Goal: Task Accomplishment & Management: Use online tool/utility

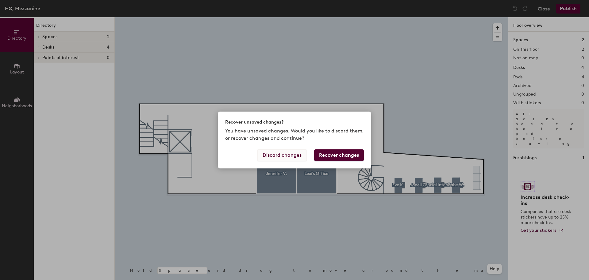
click at [291, 154] on button "Discard changes" at bounding box center [281, 155] width 49 height 12
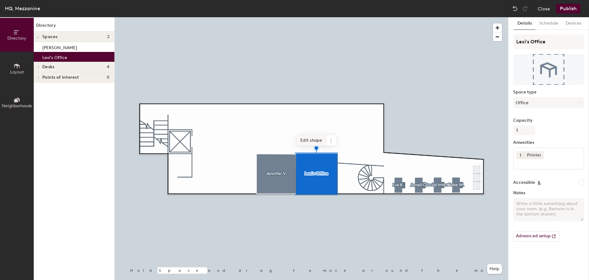
click at [314, 141] on span "Edit shape" at bounding box center [311, 140] width 29 height 10
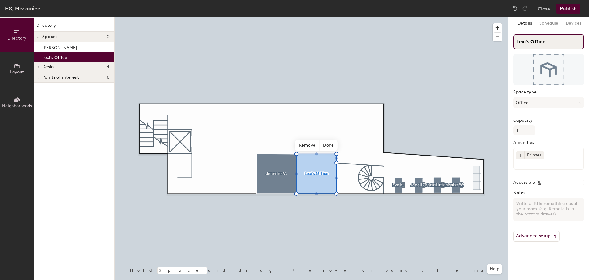
click at [567, 43] on input "Lexi's Office" at bounding box center [548, 41] width 71 height 15
type input "Lexi H."
click at [30, 65] on button "Layout" at bounding box center [17, 69] width 34 height 34
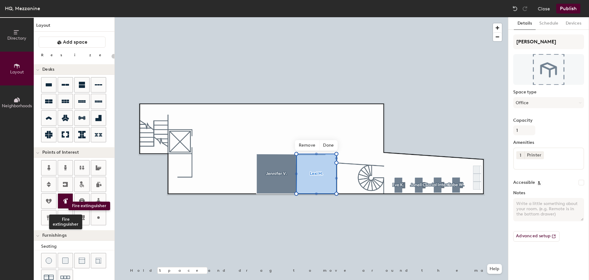
click at [68, 201] on icon at bounding box center [65, 200] width 7 height 7
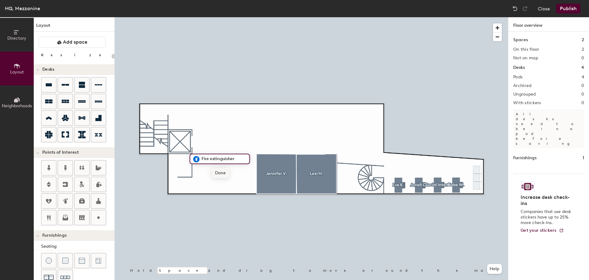
click at [223, 170] on span "Done" at bounding box center [220, 173] width 18 height 10
click at [65, 219] on icon at bounding box center [66, 218] width 6 height 3
click at [186, 176] on span "Done" at bounding box center [187, 175] width 18 height 10
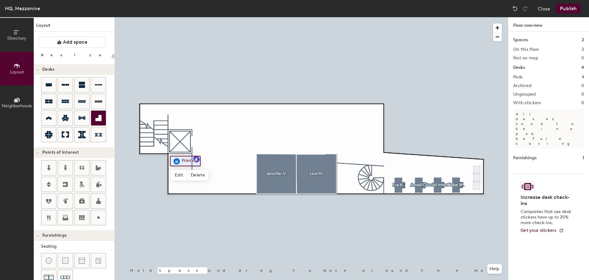
click at [102, 118] on icon at bounding box center [98, 118] width 6 height 6
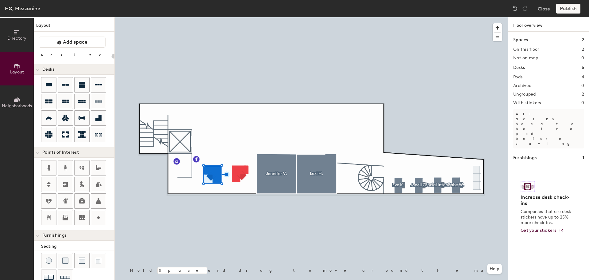
type input "280"
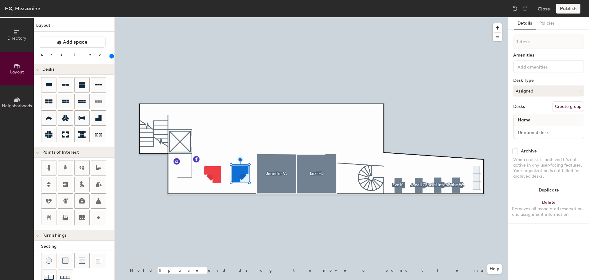
click at [572, 109] on button "Create group" at bounding box center [568, 106] width 32 height 10
type input "P"
type input "[PERSON_NAME]"
click at [568, 103] on button "Create group" at bounding box center [568, 106] width 32 height 10
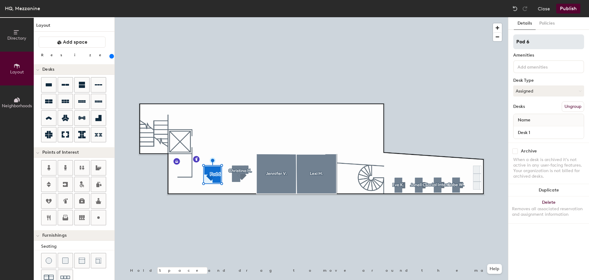
click at [540, 45] on input "Pod 6" at bounding box center [548, 41] width 71 height 15
type input "P"
type input "[PERSON_NAME]"
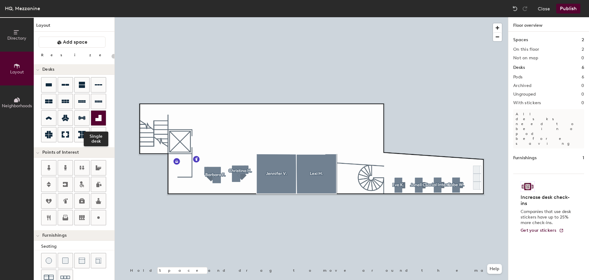
click at [98, 120] on icon at bounding box center [98, 118] width 6 height 6
click at [216, 17] on div at bounding box center [311, 17] width 393 height 0
type input "280"
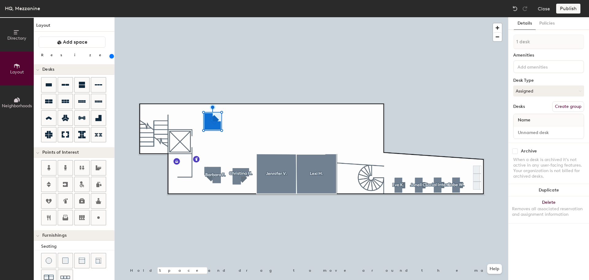
click at [575, 103] on button "Create group" at bounding box center [568, 106] width 32 height 10
type input "P"
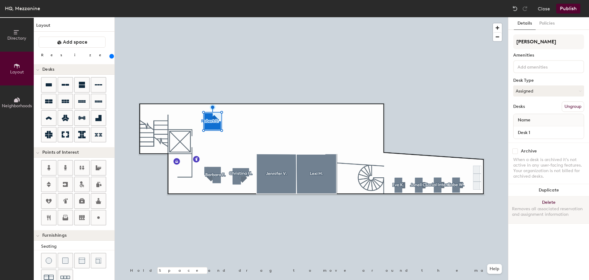
type input "[PERSON_NAME]"
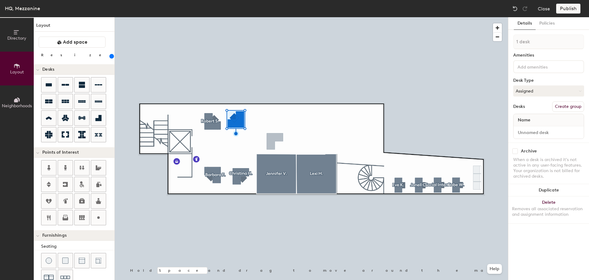
click at [561, 106] on button "Create group" at bounding box center [568, 106] width 32 height 10
type input "P"
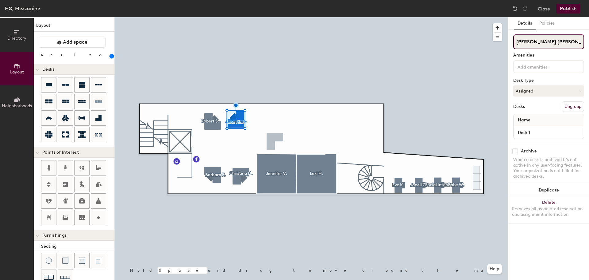
click at [528, 42] on input "Anne Marie" at bounding box center [548, 41] width 71 height 15
type input "[PERSON_NAME] [PERSON_NAME] PB."
click at [280, 17] on div at bounding box center [311, 17] width 393 height 0
click at [258, 17] on div at bounding box center [311, 17] width 393 height 0
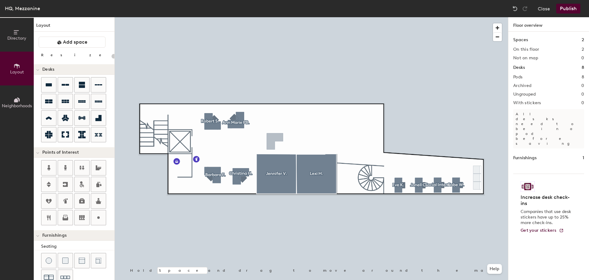
click at [272, 17] on div at bounding box center [311, 17] width 393 height 0
click at [269, 17] on div at bounding box center [311, 17] width 393 height 0
type input "280"
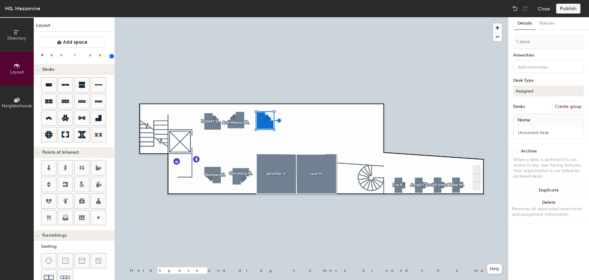
click at [571, 105] on button "Create group" at bounding box center [568, 106] width 32 height 10
type input "P"
type input "[PERSON_NAME]"
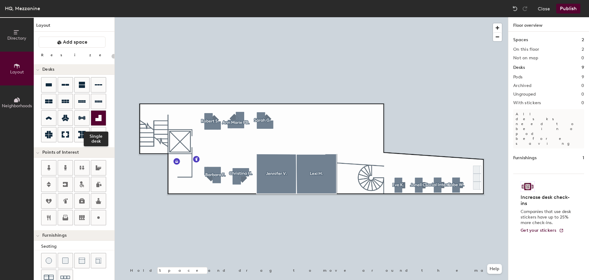
click at [99, 120] on icon at bounding box center [98, 118] width 6 height 6
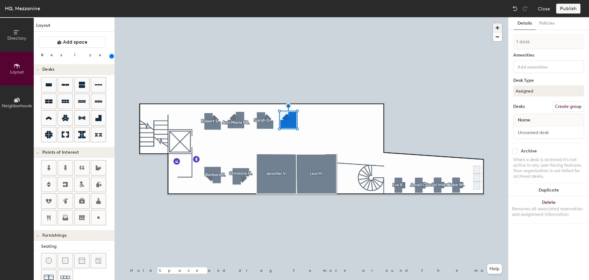
click at [501, 27] on span "button" at bounding box center [497, 27] width 9 height 9
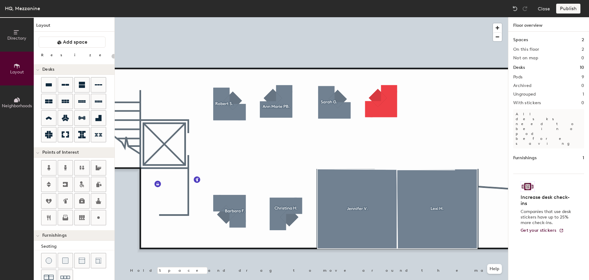
type input "280"
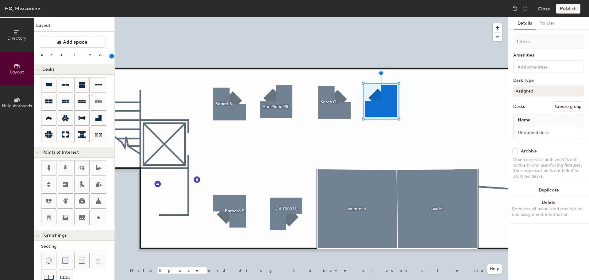
click at [572, 106] on button "Create group" at bounding box center [568, 106] width 32 height 10
type input "P"
type input "[PERSON_NAME]"
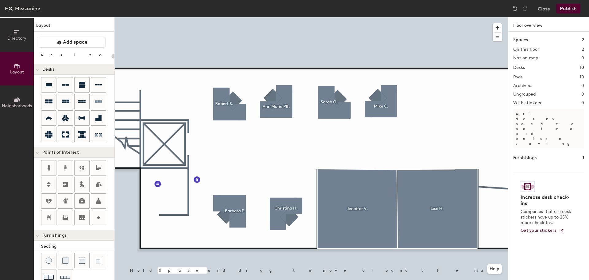
click at [273, 17] on div at bounding box center [311, 17] width 393 height 0
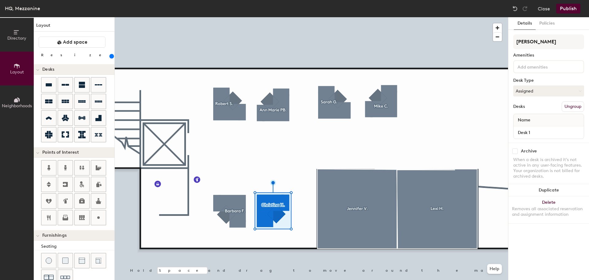
click at [339, 17] on div at bounding box center [311, 17] width 393 height 0
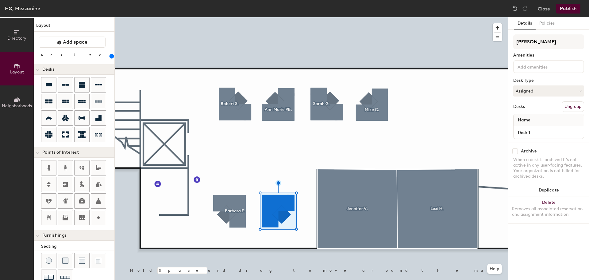
click at [228, 17] on div at bounding box center [311, 17] width 393 height 0
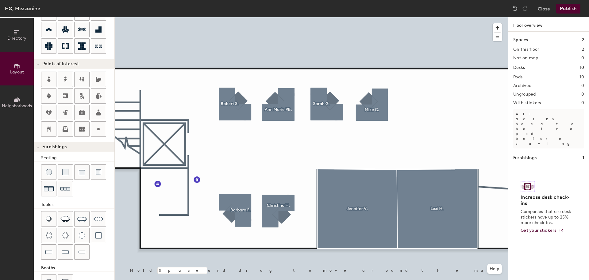
scroll to position [108, 0]
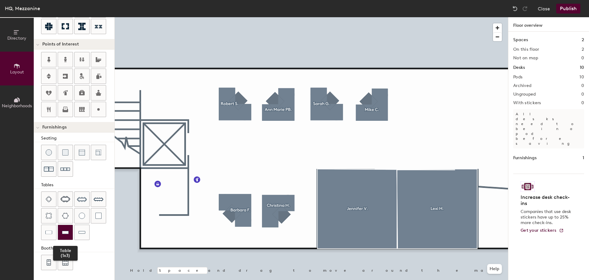
click at [68, 232] on img at bounding box center [65, 232] width 7 height 6
click at [81, 233] on img at bounding box center [82, 232] width 7 height 6
type input "100"
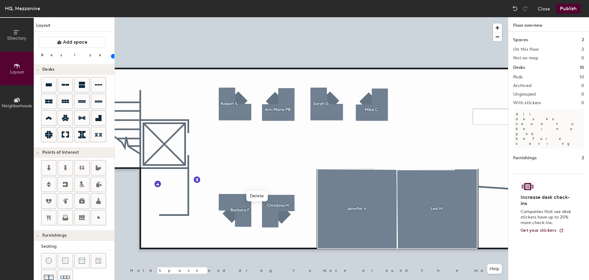
scroll to position [108, 0]
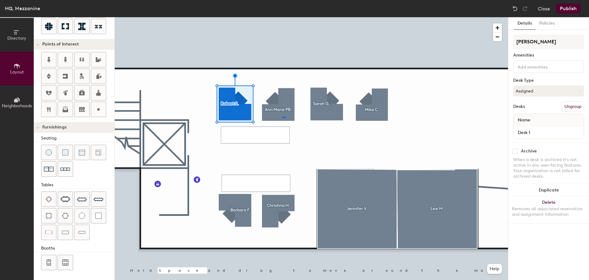
click at [282, 17] on div at bounding box center [311, 17] width 393 height 0
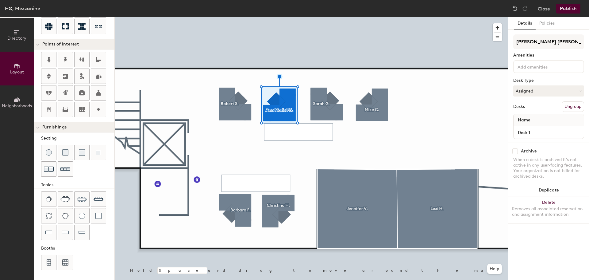
click at [334, 17] on div at bounding box center [311, 17] width 393 height 0
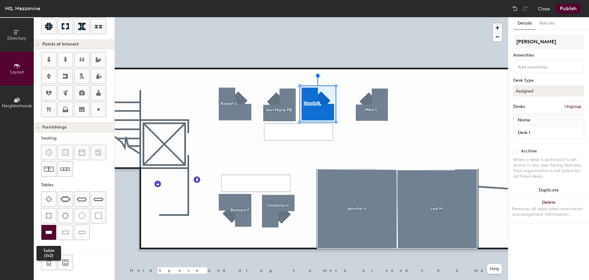
click at [46, 234] on img at bounding box center [48, 232] width 7 height 6
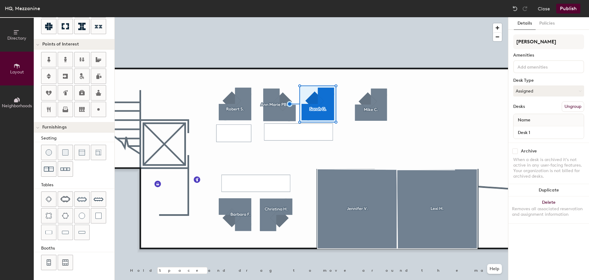
click at [227, 17] on div at bounding box center [311, 17] width 393 height 0
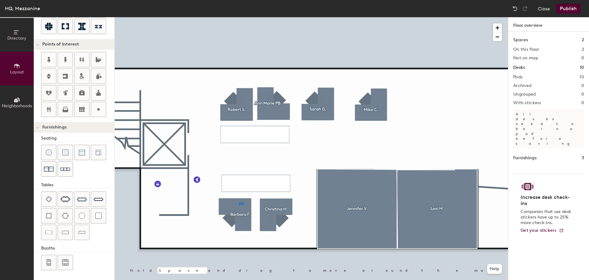
click at [239, 17] on div at bounding box center [311, 17] width 393 height 0
click at [328, 17] on div at bounding box center [311, 17] width 393 height 0
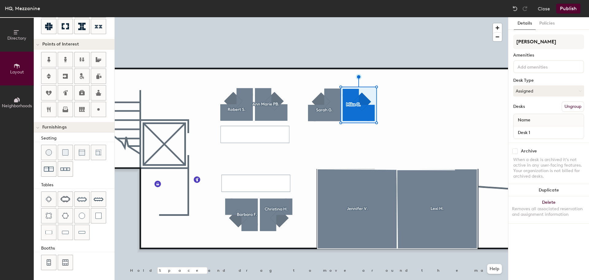
click at [421, 17] on div at bounding box center [311, 17] width 393 height 0
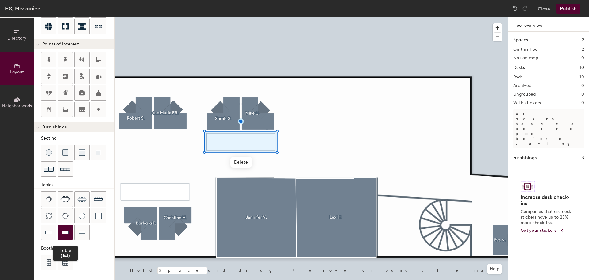
click at [68, 234] on img at bounding box center [65, 232] width 7 height 6
click at [84, 235] on div at bounding box center [82, 232] width 15 height 15
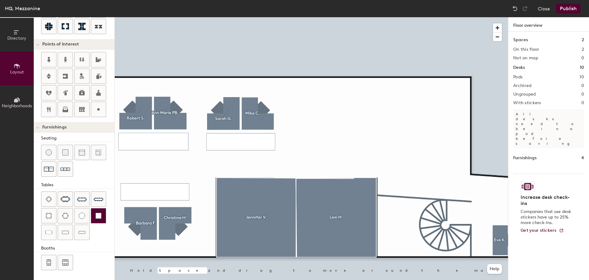
type input "280"
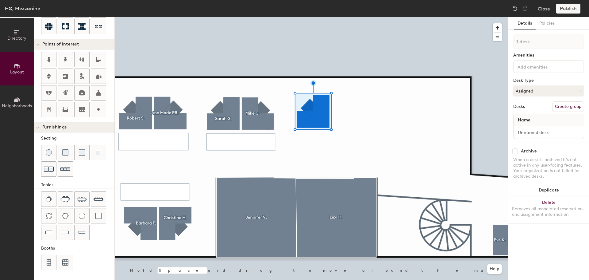
click at [567, 106] on button "Create group" at bounding box center [568, 106] width 32 height 10
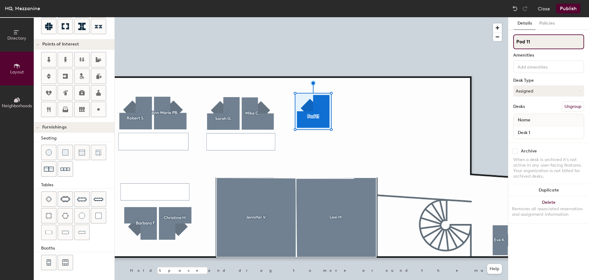
click at [546, 43] on input "Pod 11" at bounding box center [548, 41] width 71 height 15
type input "P"
type input "[PERSON_NAME]"
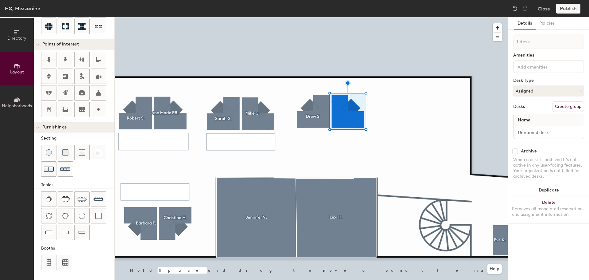
click at [401, 17] on div at bounding box center [311, 17] width 393 height 0
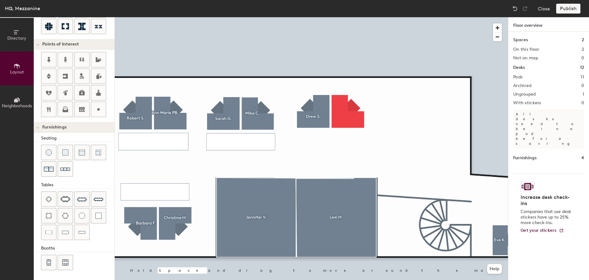
type input "280"
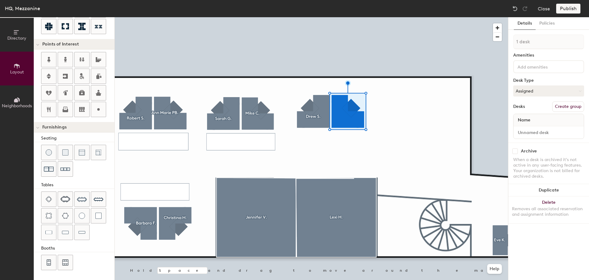
click at [580, 103] on button "Create group" at bounding box center [568, 106] width 32 height 10
type input "P"
type input "[PERSON_NAME]"
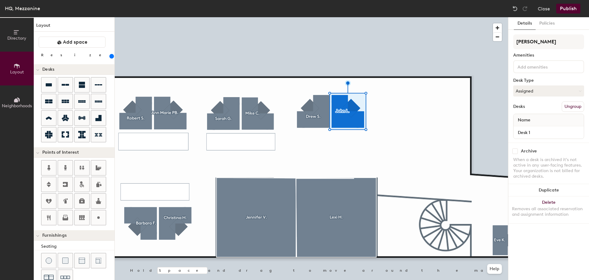
type input "John L."
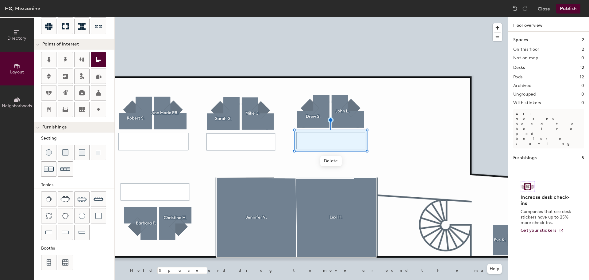
type input "280"
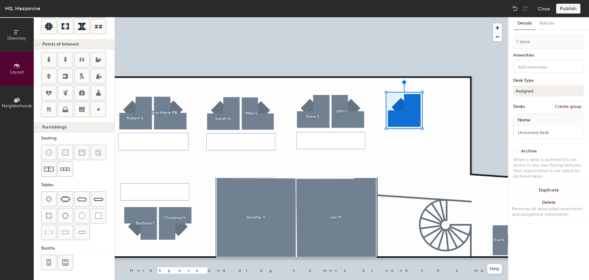
click at [577, 107] on button "Create group" at bounding box center [568, 106] width 32 height 10
type input "P"
type input "Mark S."
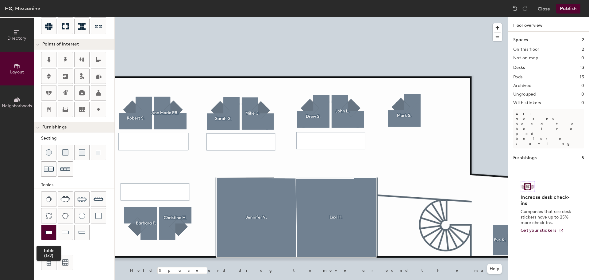
click at [44, 229] on div at bounding box center [48, 232] width 15 height 15
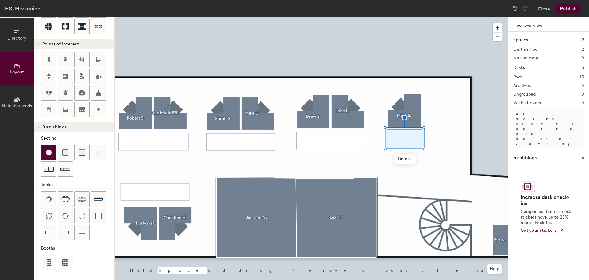
click at [48, 151] on img at bounding box center [49, 152] width 6 height 6
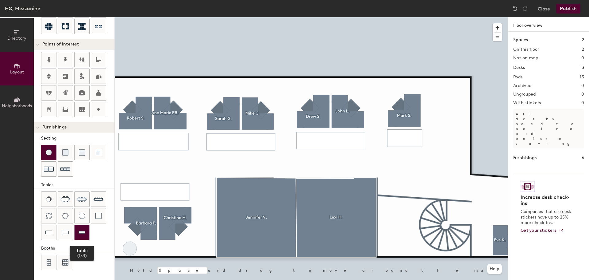
click at [79, 230] on img at bounding box center [82, 232] width 7 height 6
click at [49, 154] on img at bounding box center [49, 152] width 6 height 6
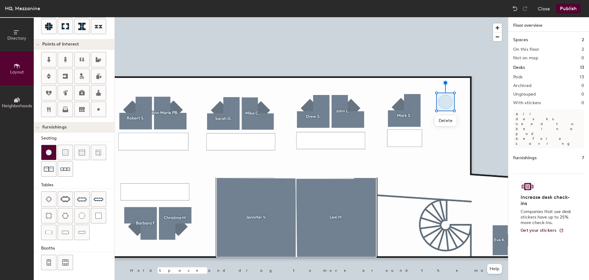
click at [52, 155] on div at bounding box center [48, 152] width 15 height 15
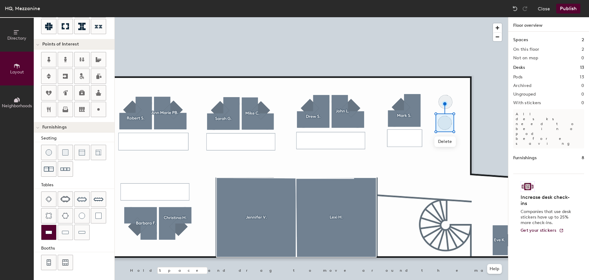
click at [48, 234] on img at bounding box center [48, 232] width 7 height 6
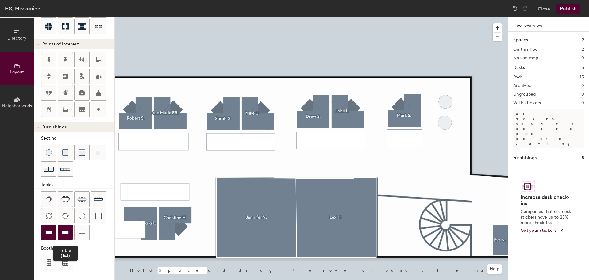
click at [66, 230] on img at bounding box center [65, 232] width 7 height 6
click at [52, 232] on div at bounding box center [48, 232] width 15 height 15
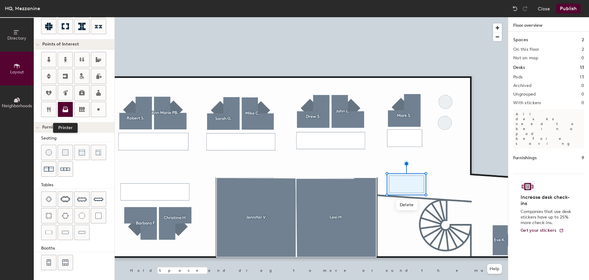
click at [66, 111] on icon at bounding box center [66, 110] width 6 height 3
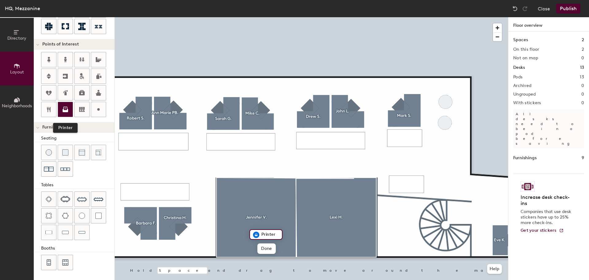
click at [65, 109] on icon at bounding box center [65, 109] width 7 height 7
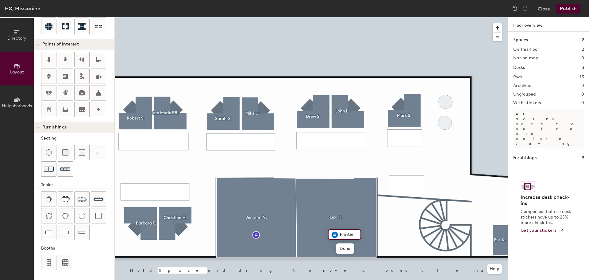
type input "20"
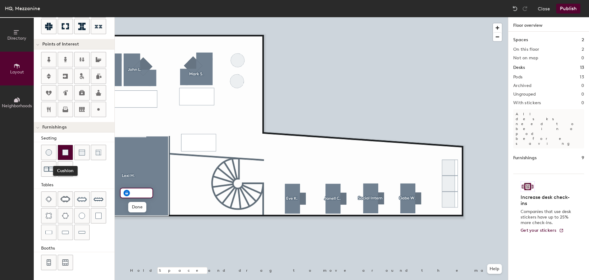
click at [66, 154] on img at bounding box center [65, 152] width 6 height 6
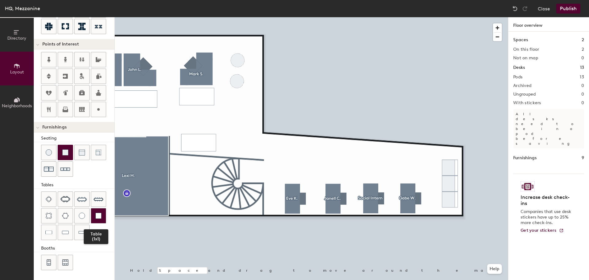
click at [99, 221] on div at bounding box center [98, 215] width 15 height 15
click at [78, 235] on div at bounding box center [82, 232] width 15 height 15
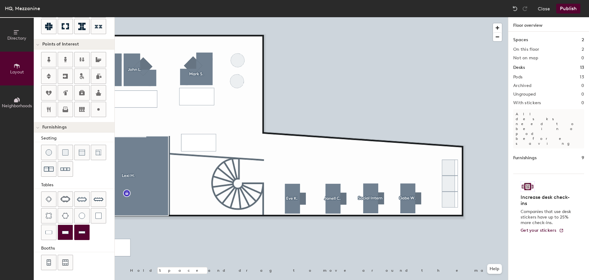
click at [58, 235] on div at bounding box center [65, 232] width 15 height 15
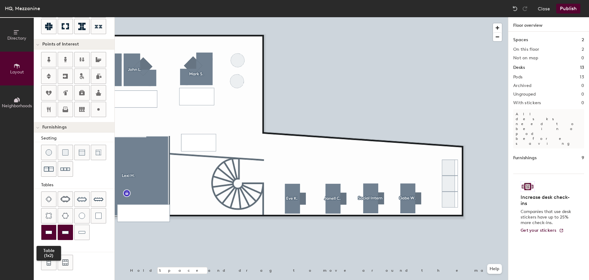
click at [45, 232] on div at bounding box center [48, 232] width 15 height 15
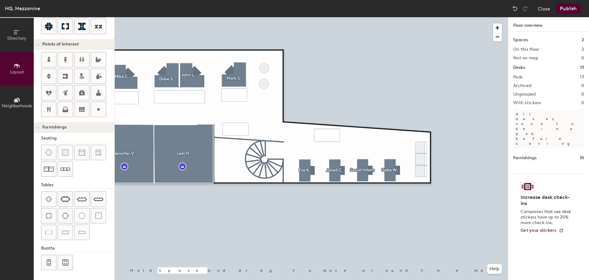
click at [569, 91] on div "Directory Layout Neighborhoods Layout Add space Resize Desks Points of Interest…" at bounding box center [294, 148] width 589 height 262
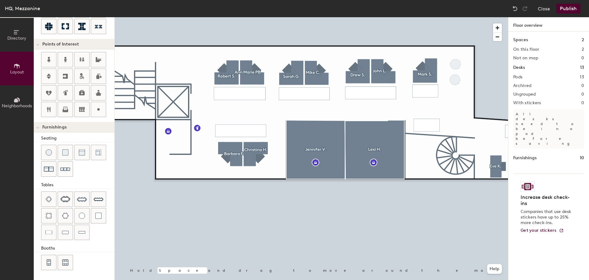
click at [564, 7] on button "Publish" at bounding box center [568, 9] width 24 height 10
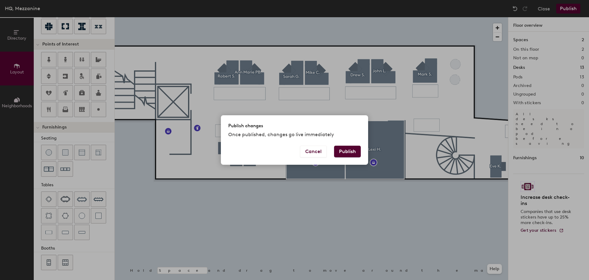
click at [342, 153] on button "Publish" at bounding box center [347, 151] width 27 height 12
type input "20"
